Goal: Task Accomplishment & Management: Complete application form

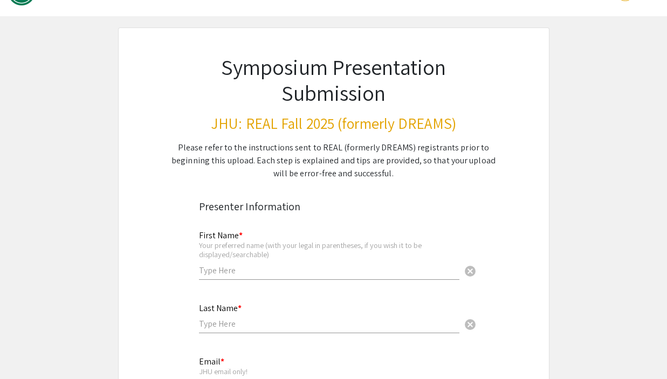
scroll to position [38, 0]
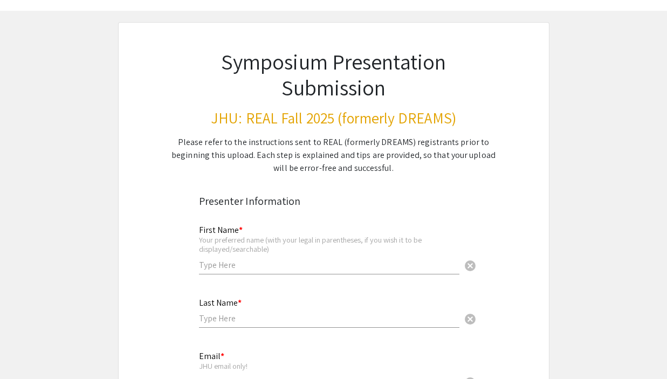
click at [322, 267] on input "text" at bounding box center [329, 264] width 260 height 11
type input "Neeraj"
click at [233, 314] on input "text" at bounding box center [329, 318] width 260 height 11
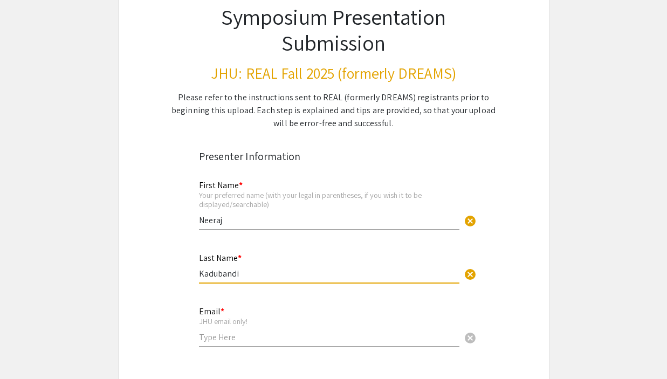
scroll to position [109, 0]
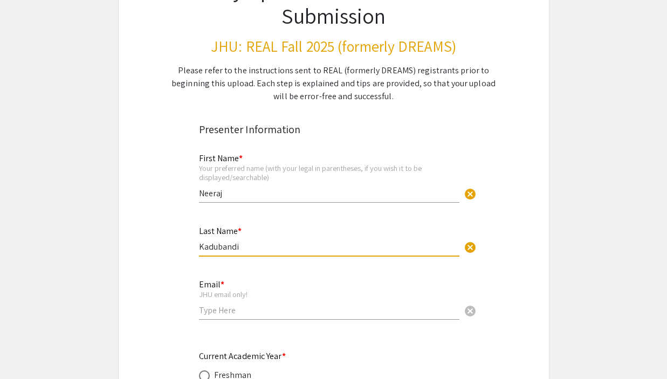
type input "Kadubandi"
click at [212, 323] on div "Email * JHU email only! cancel" at bounding box center [329, 299] width 260 height 61
click at [210, 313] on input "email" at bounding box center [329, 310] width 260 height 11
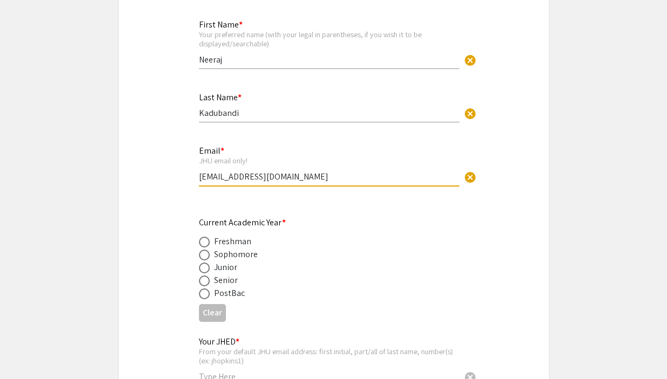
scroll to position [299, 0]
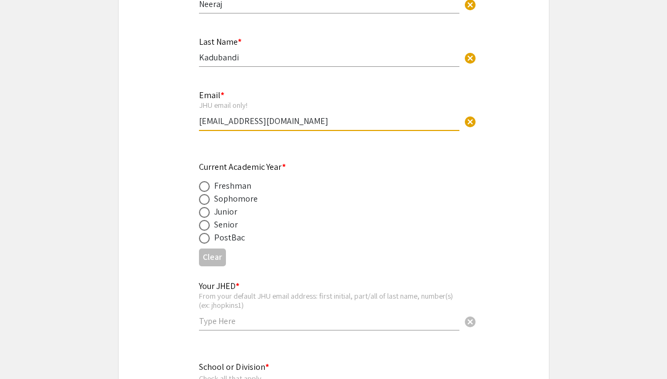
type input "[EMAIL_ADDRESS][DOMAIN_NAME]"
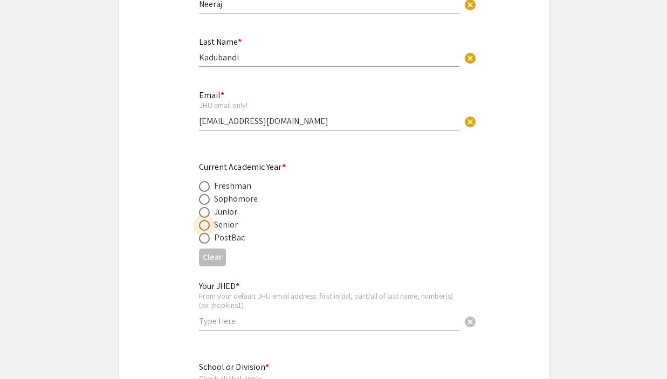
click at [202, 228] on span at bounding box center [204, 225] width 11 height 11
click at [202, 228] on input "radio" at bounding box center [204, 225] width 11 height 11
radio input "true"
click at [215, 331] on div "Your JHED * From your default JHU email address: first initial, part/all of las…" at bounding box center [329, 301] width 260 height 60
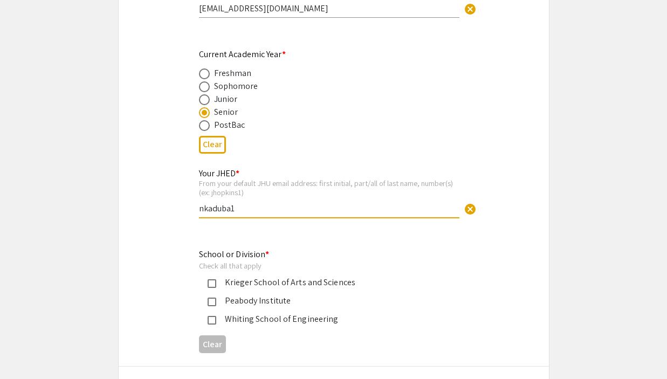
scroll to position [417, 0]
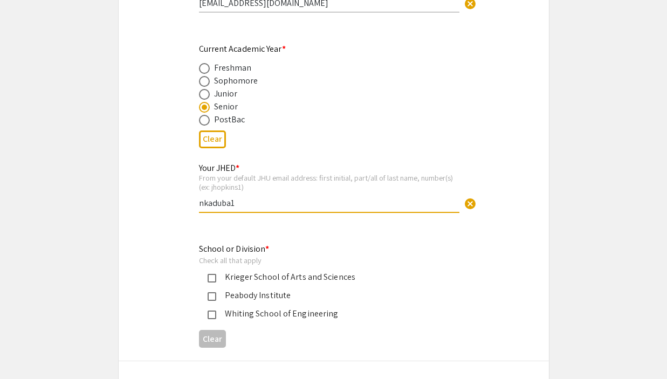
type input "nkaduba1"
click at [262, 273] on div "Krieger School of Arts and Sciences" at bounding box center [329, 277] width 226 height 13
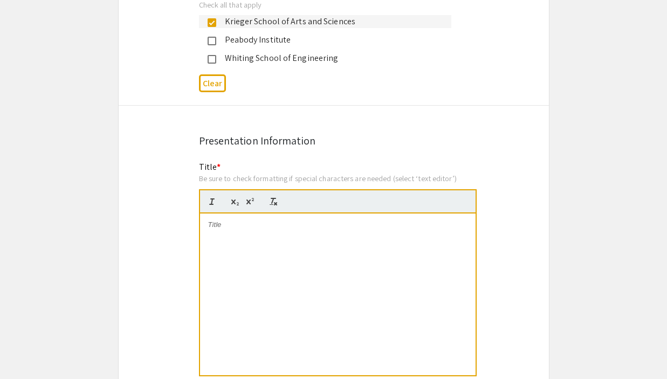
scroll to position [677, 0]
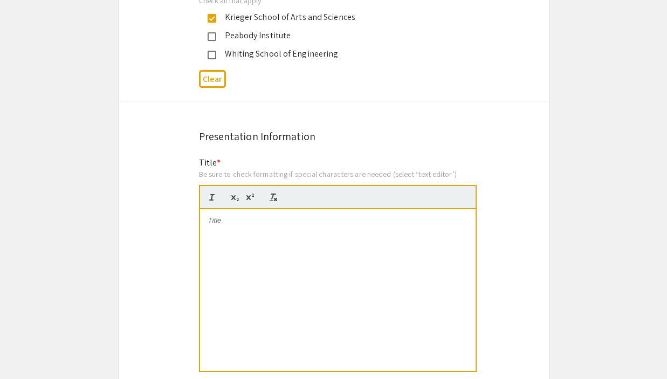
click at [281, 257] on div at bounding box center [338, 290] width 276 height 162
click at [383, 225] on p at bounding box center [337, 221] width 259 height 10
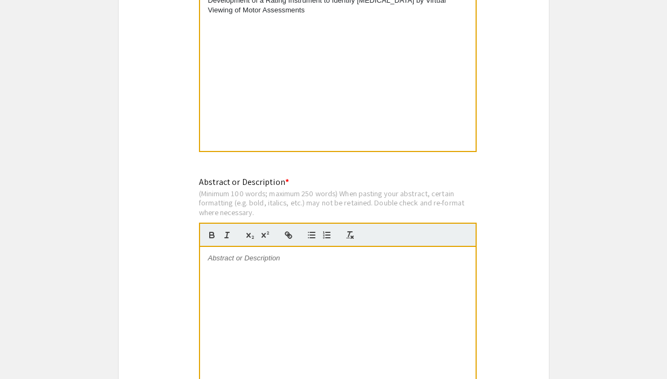
scroll to position [897, 0]
click at [336, 326] on div at bounding box center [338, 327] width 276 height 162
click at [241, 328] on div at bounding box center [338, 327] width 276 height 162
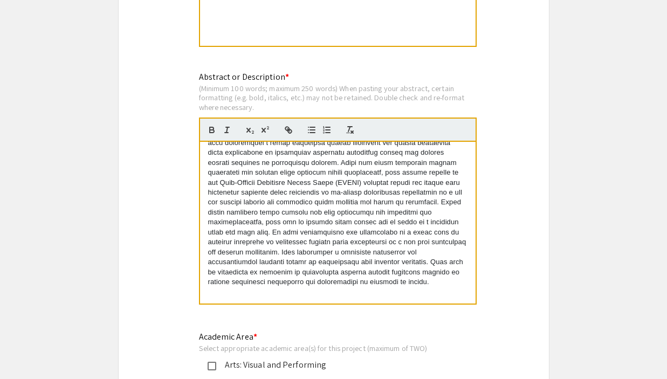
scroll to position [32, 0]
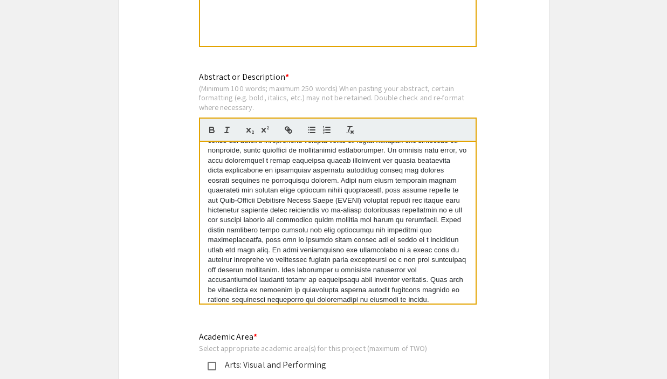
click at [415, 271] on p at bounding box center [337, 210] width 259 height 189
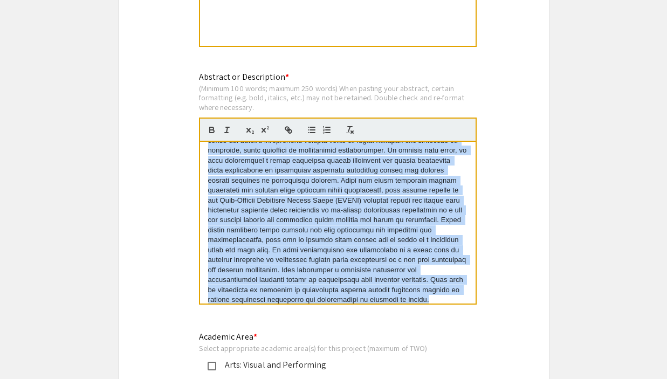
click at [415, 271] on p at bounding box center [337, 210] width 259 height 189
copy p "Despite being a treatable condition, [MEDICAL_DATA] remains under-recognized an…"
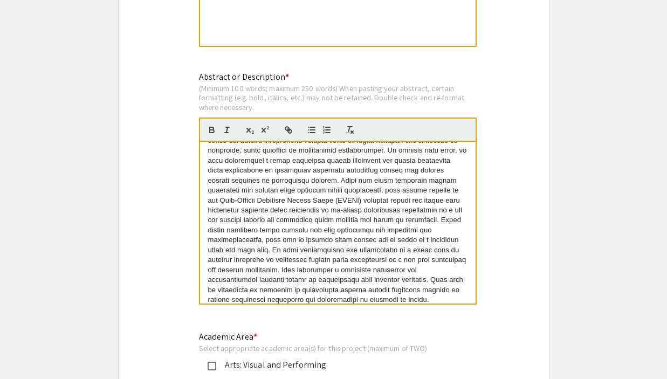
scroll to position [0, 0]
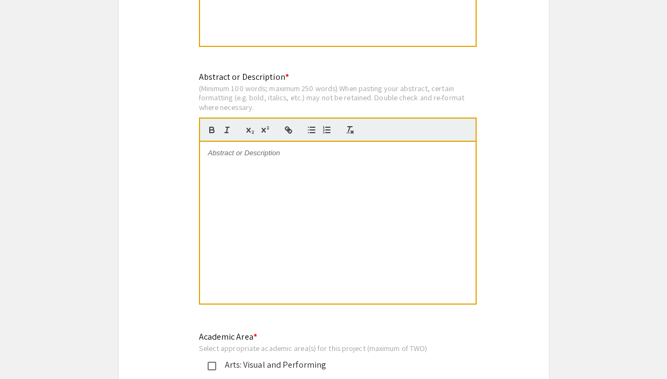
click at [379, 146] on div at bounding box center [338, 223] width 276 height 162
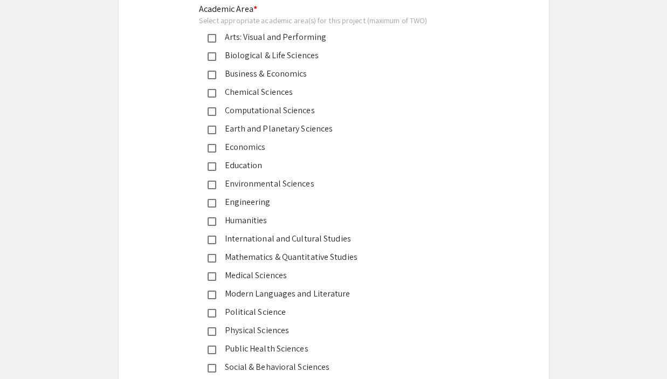
scroll to position [1331, 0]
click at [289, 349] on div "Public Health Sciences" at bounding box center [329, 347] width 226 height 13
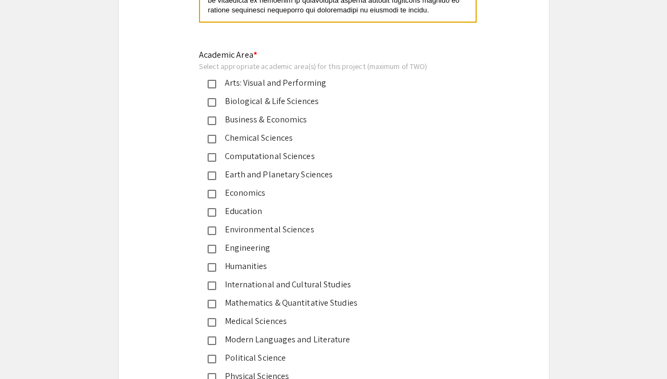
scroll to position [1281, 0]
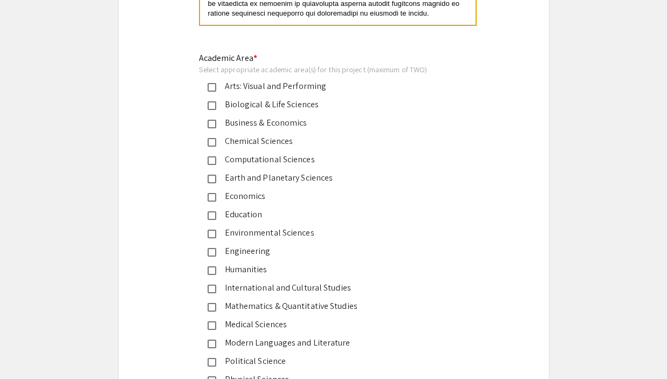
click at [214, 143] on mat-pseudo-checkbox at bounding box center [212, 142] width 9 height 9
click at [214, 163] on mat-pseudo-checkbox at bounding box center [212, 160] width 9 height 9
click at [214, 136] on mat-selection-list "Arts: Visual and Performing Biological & Life Sciences Business & Economics Che…" at bounding box center [325, 251] width 252 height 343
click at [213, 142] on mat-pseudo-checkbox at bounding box center [212, 142] width 9 height 9
click at [213, 155] on div "Computational Sciences" at bounding box center [325, 159] width 252 height 13
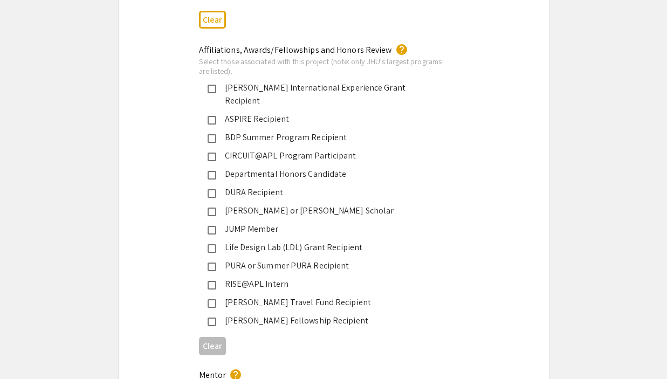
scroll to position [1703, 0]
click at [314, 259] on div "PURA or Summer PURA Recipient" at bounding box center [329, 265] width 226 height 13
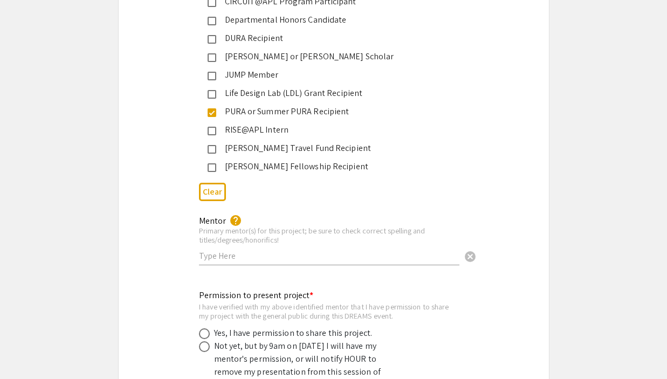
scroll to position [1859, 0]
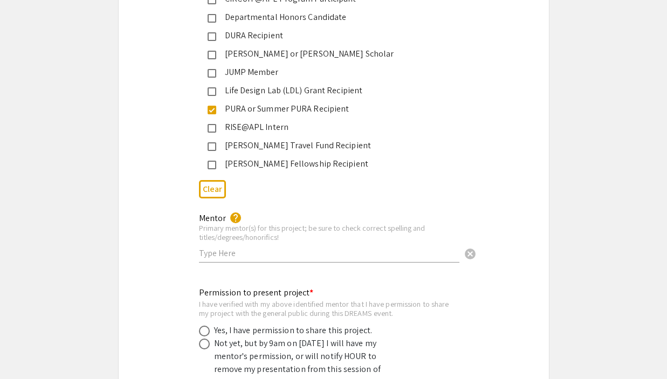
click at [306, 247] on input "text" at bounding box center [329, 252] width 260 height 11
drag, startPoint x: 300, startPoint y: 287, endPoint x: 287, endPoint y: 253, distance: 36.9
click at [279, 247] on input "text" at bounding box center [329, 252] width 260 height 11
type input "[PERSON_NAME], MD, MPH"
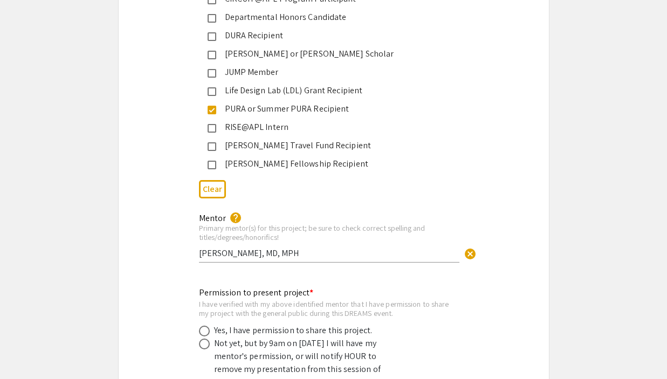
drag, startPoint x: 206, startPoint y: 341, endPoint x: 206, endPoint y: 325, distance: 15.6
click at [206, 341] on div "Not yet, but by 9am on [DATE] I will have my mentor's permission, or will notif…" at bounding box center [325, 363] width 252 height 52
click at [206, 326] on span at bounding box center [204, 331] width 11 height 11
click at [206, 326] on input "radio" at bounding box center [204, 331] width 11 height 11
radio input "true"
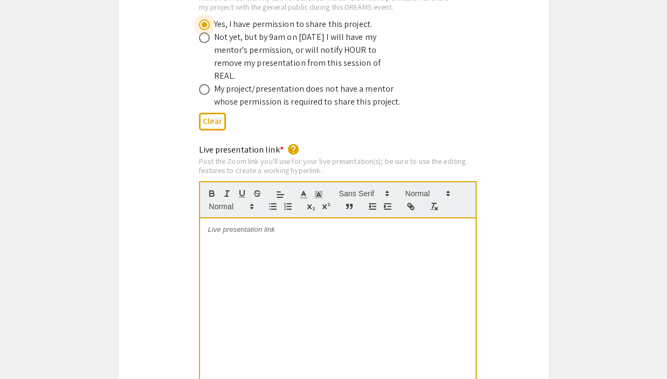
scroll to position [2166, 0]
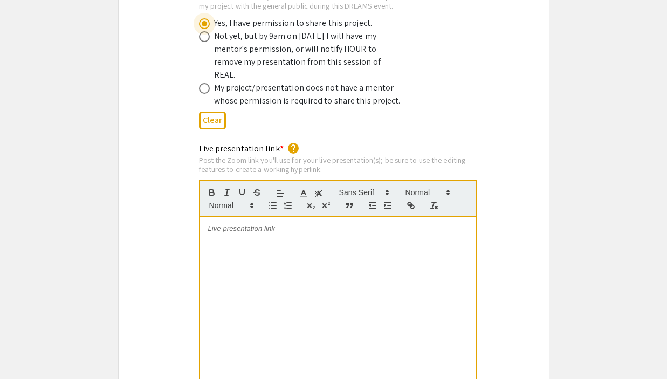
click at [355, 247] on div at bounding box center [338, 298] width 276 height 162
click at [312, 232] on div at bounding box center [338, 298] width 276 height 162
drag, startPoint x: 311, startPoint y: 199, endPoint x: 279, endPoint y: 208, distance: 33.3
click at [279, 217] on div at bounding box center [338, 298] width 276 height 162
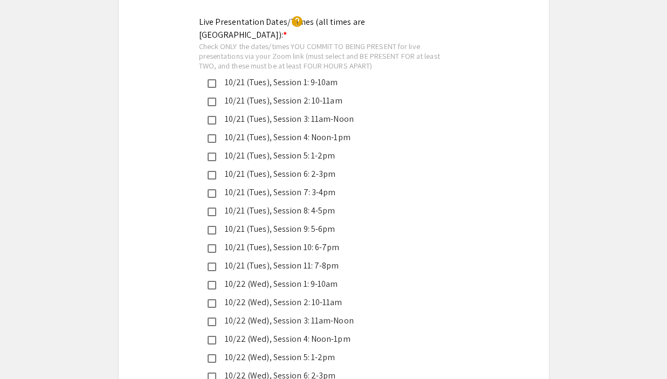
scroll to position [2557, 0]
click at [283, 167] on div "10/21 (Tues), Session 6: 2-3pm" at bounding box center [329, 173] width 226 height 13
click at [290, 75] on div "10/21 (Tues), Session 1: 9-10am" at bounding box center [329, 81] width 226 height 13
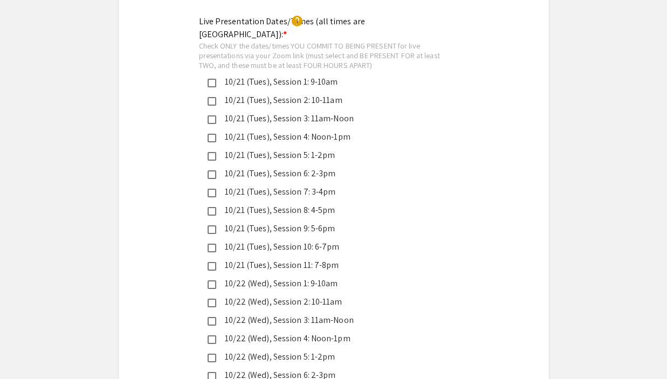
click at [283, 112] on div "10/21 (Tues), Session 3: 11am-Noon" at bounding box center [329, 118] width 226 height 13
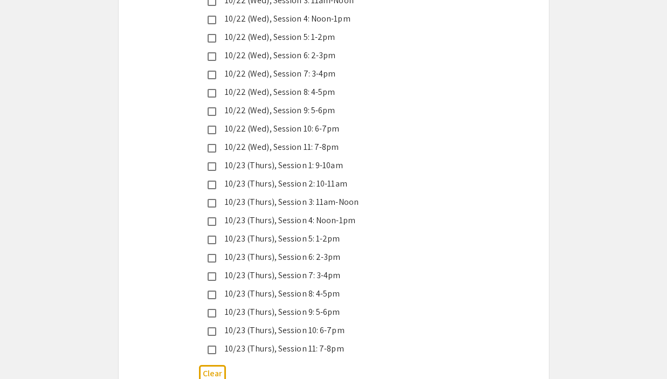
scroll to position [2885, 0]
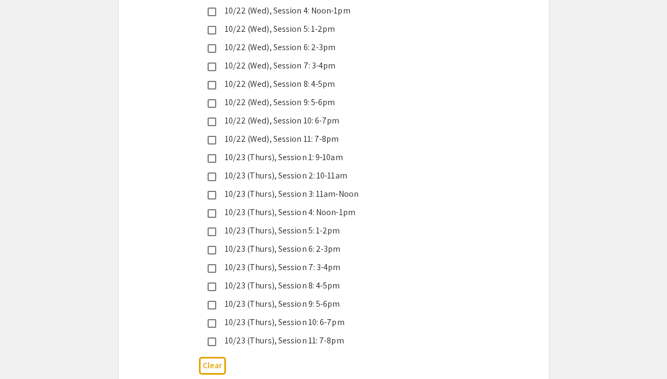
click at [261, 188] on div "10/23 (Thurs), Session 3: 11am-Noon" at bounding box center [329, 194] width 226 height 13
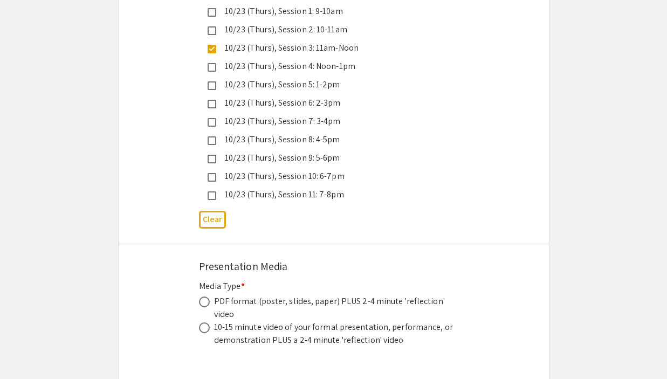
scroll to position [3033, 0]
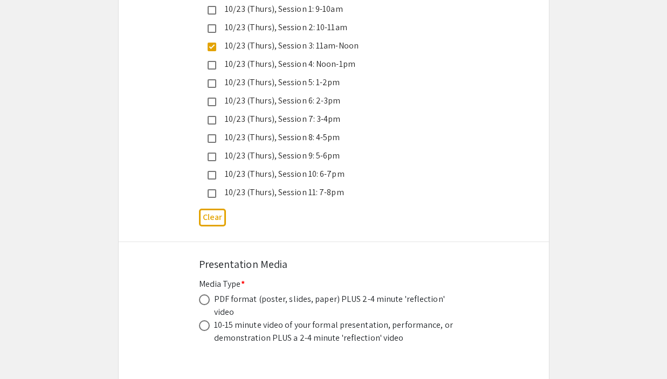
click at [205, 294] on span at bounding box center [204, 299] width 11 height 11
click at [205, 294] on input "radio" at bounding box center [204, 299] width 11 height 11
radio input "true"
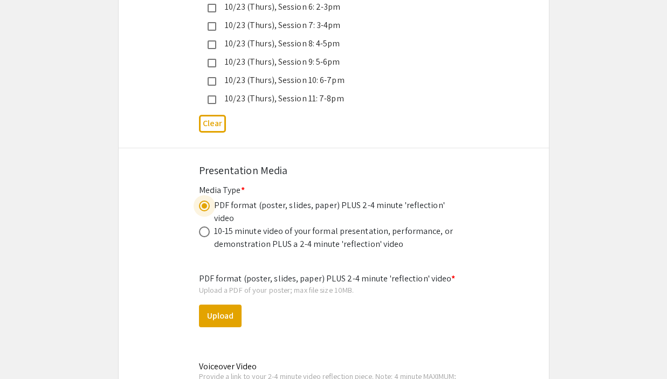
scroll to position [3128, 0]
click at [232, 304] on button "Upload" at bounding box center [220, 315] width 43 height 23
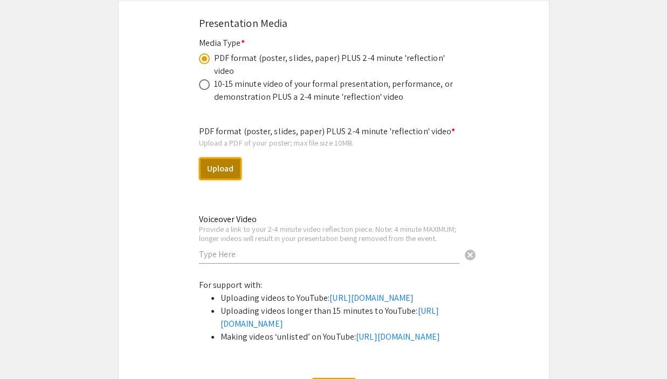
scroll to position [3269, 0]
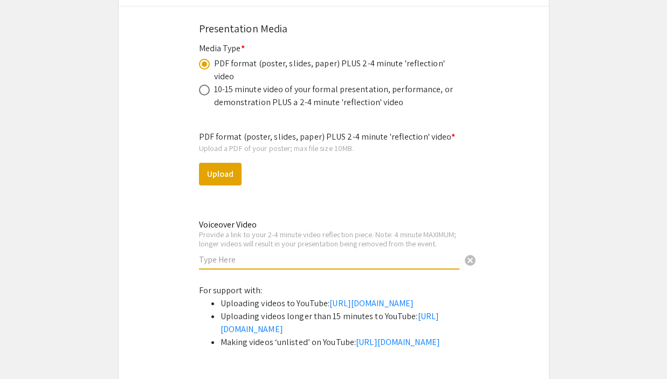
click at [411, 254] on input "text" at bounding box center [329, 259] width 260 height 11
